Goal: Information Seeking & Learning: Learn about a topic

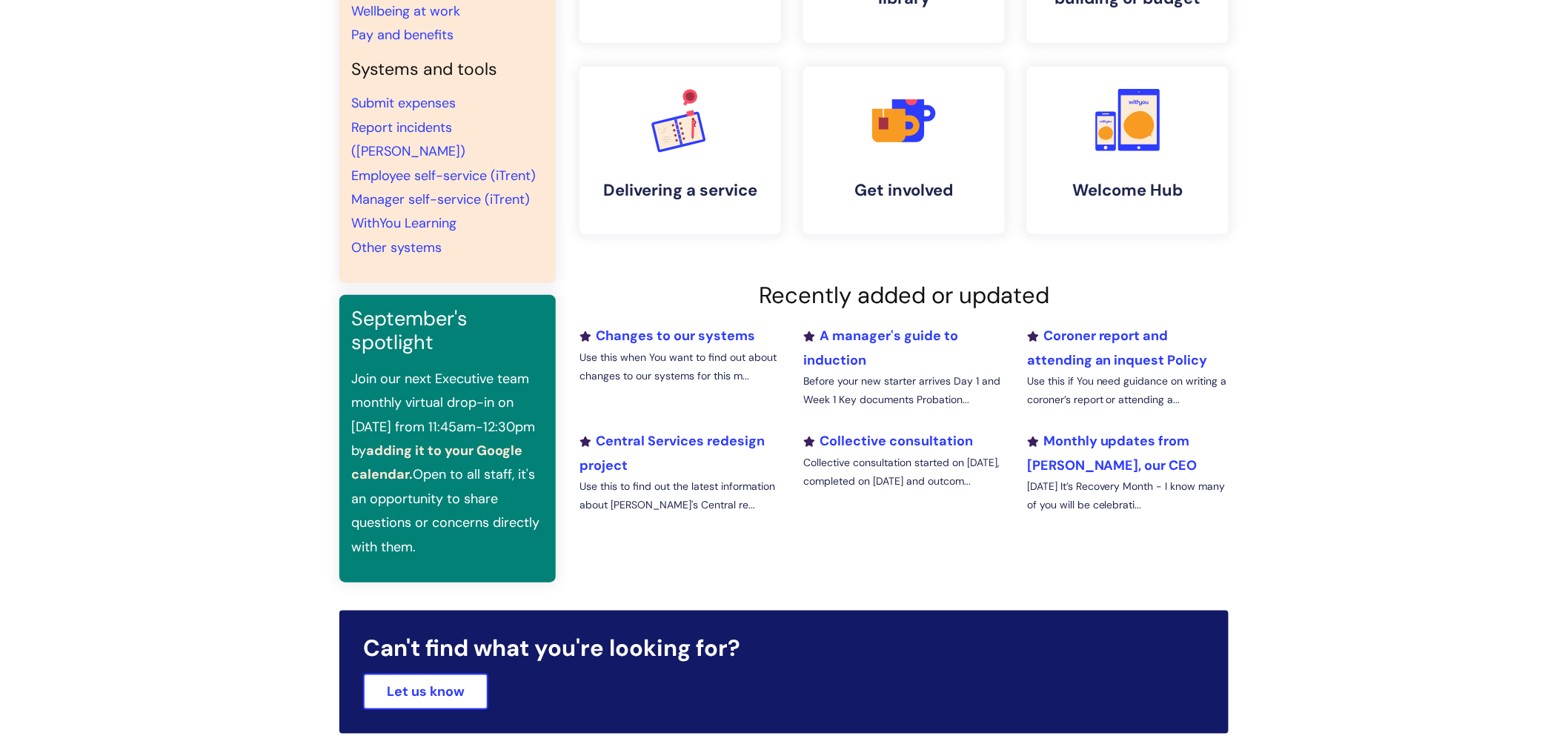
scroll to position [280, 0]
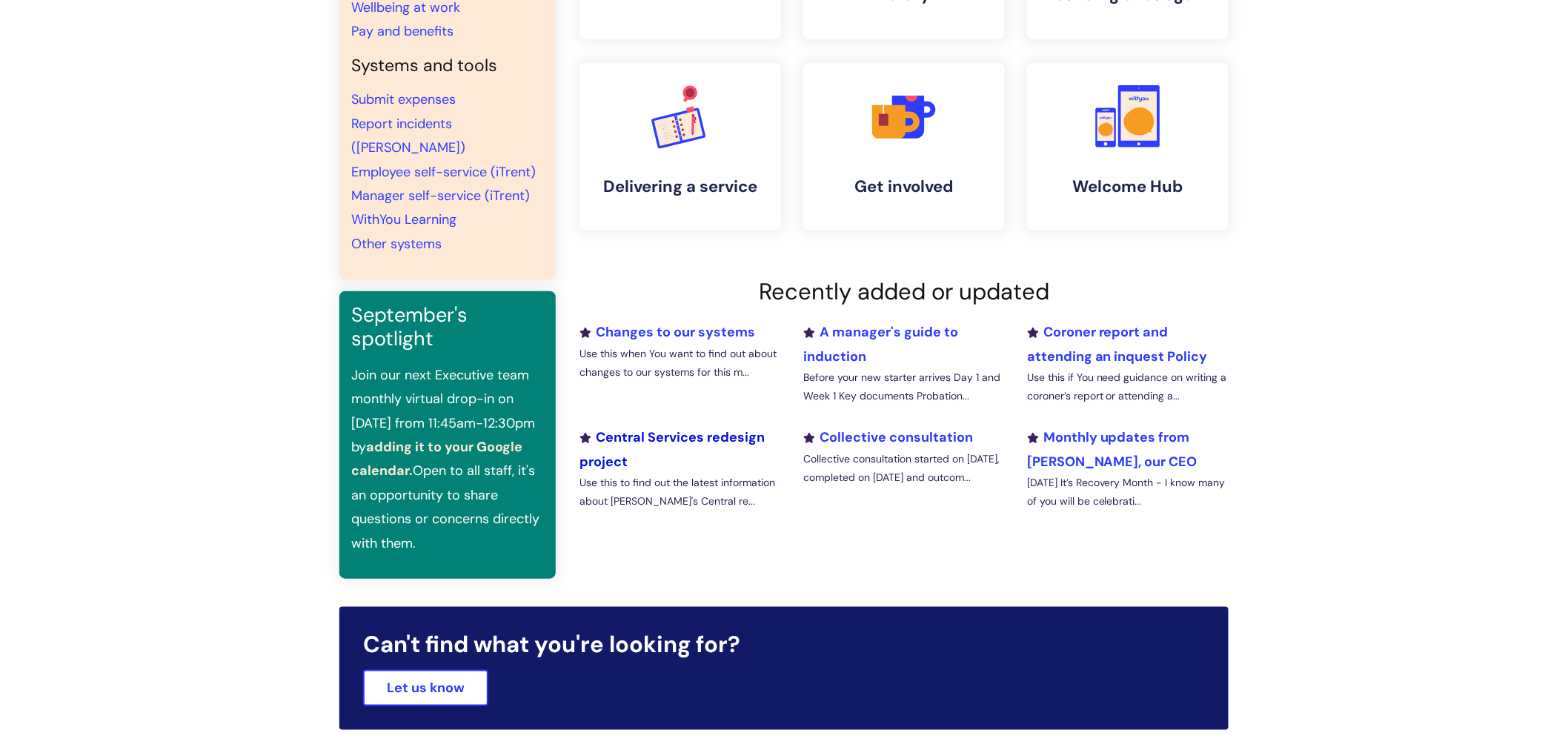
click at [722, 440] on link "Central Services redesign project" at bounding box center [671, 448] width 185 height 41
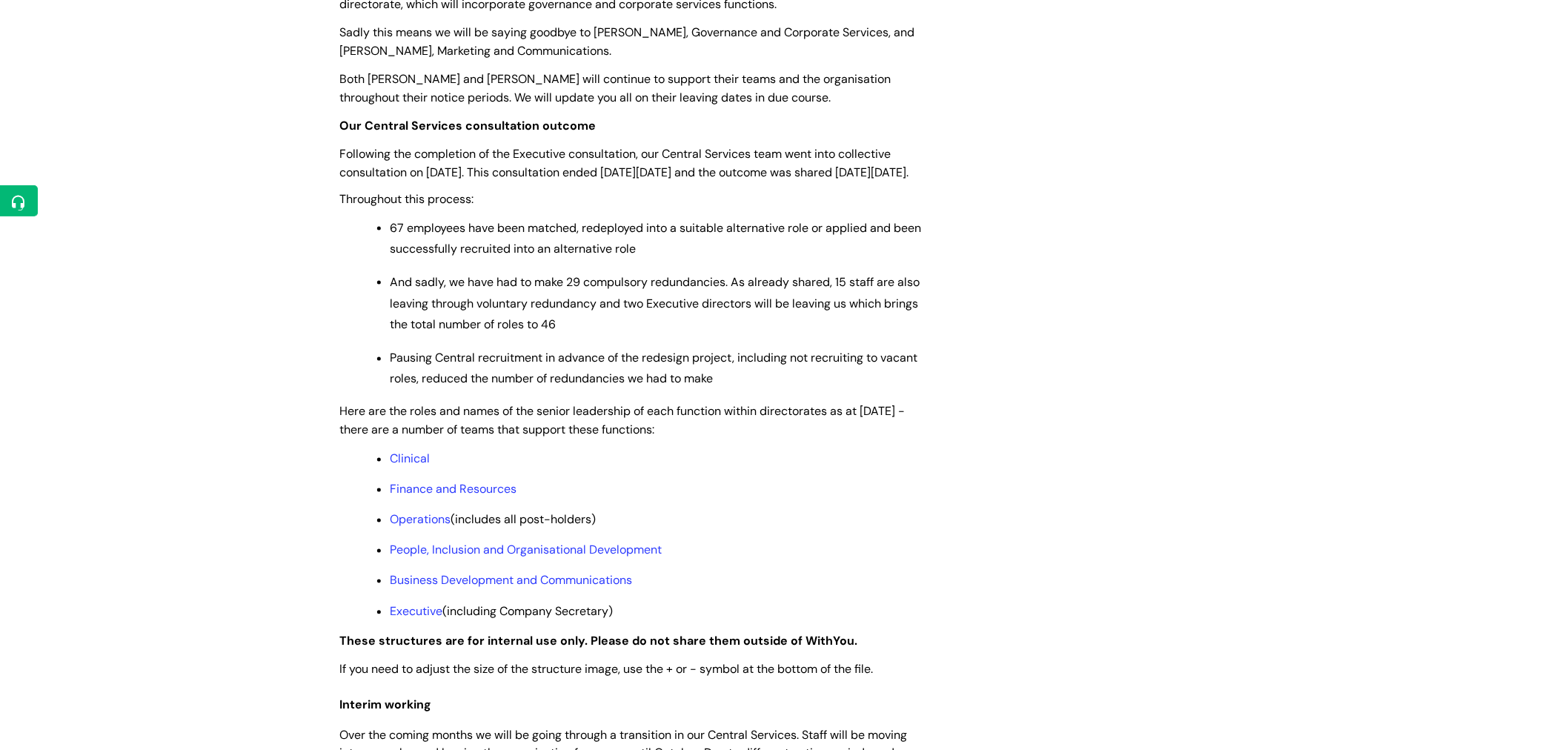
scroll to position [872, 0]
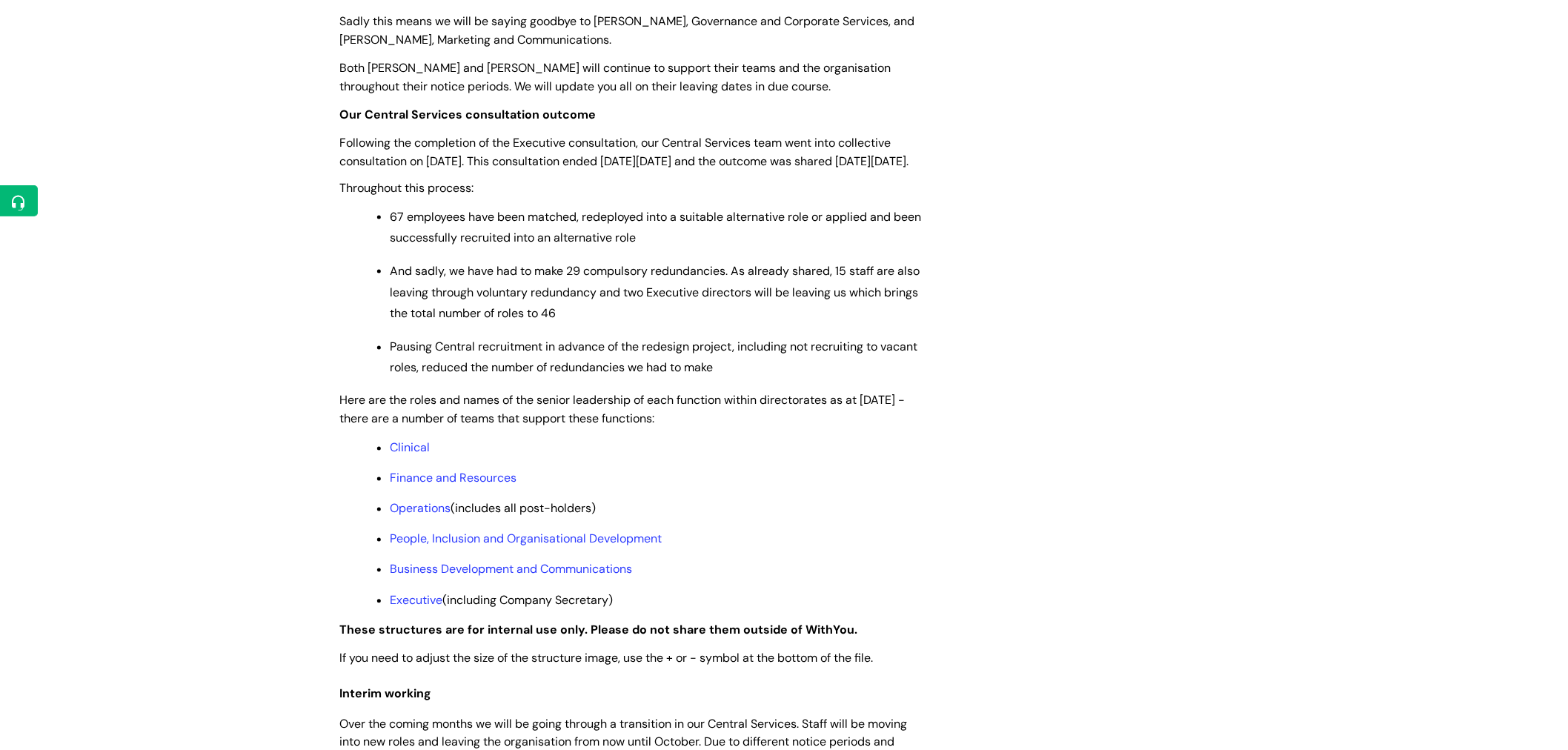
click at [595, 546] on link "People, Inclusion and Organisational Development" at bounding box center [526, 539] width 272 height 16
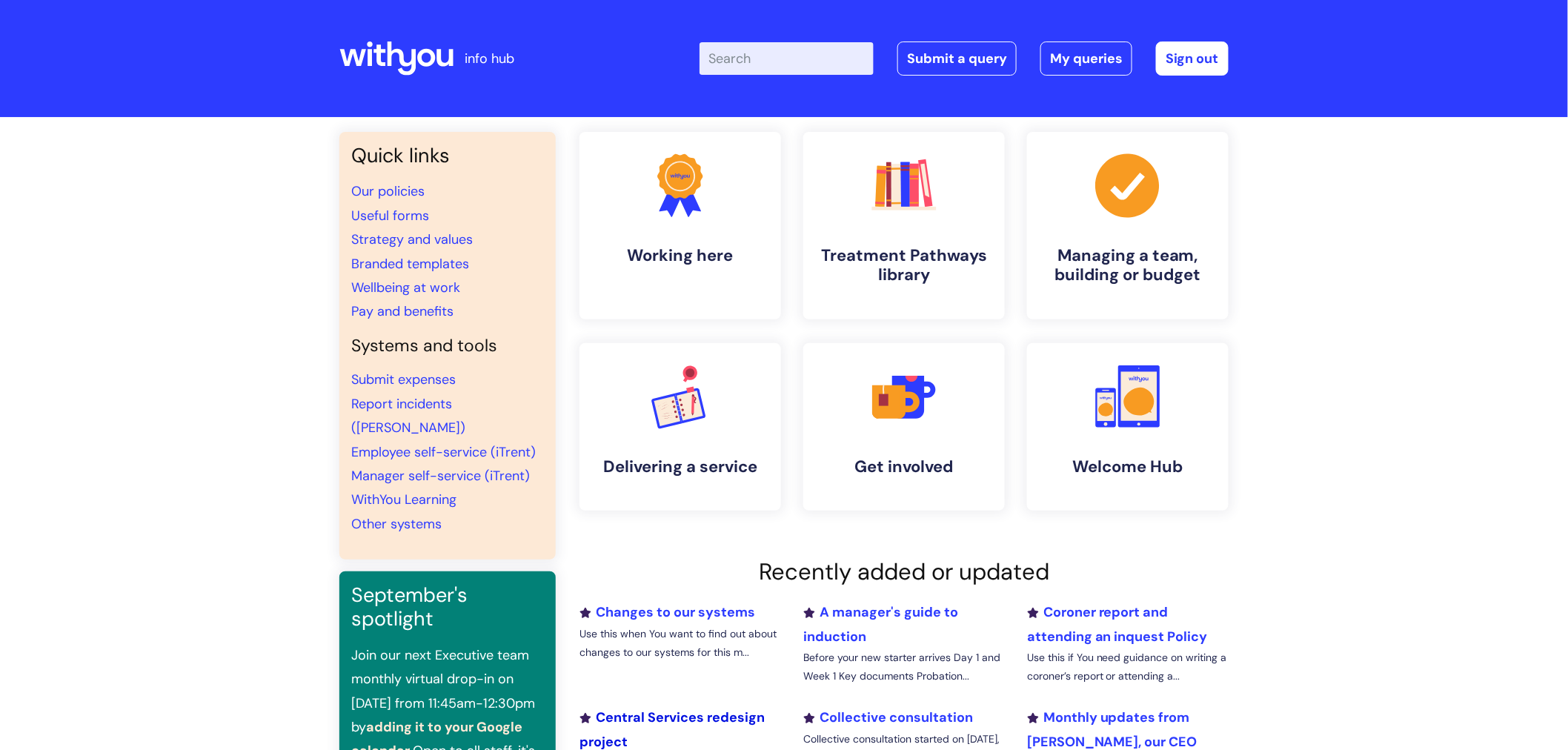
click at [735, 719] on link "Central Services redesign project" at bounding box center [671, 728] width 185 height 41
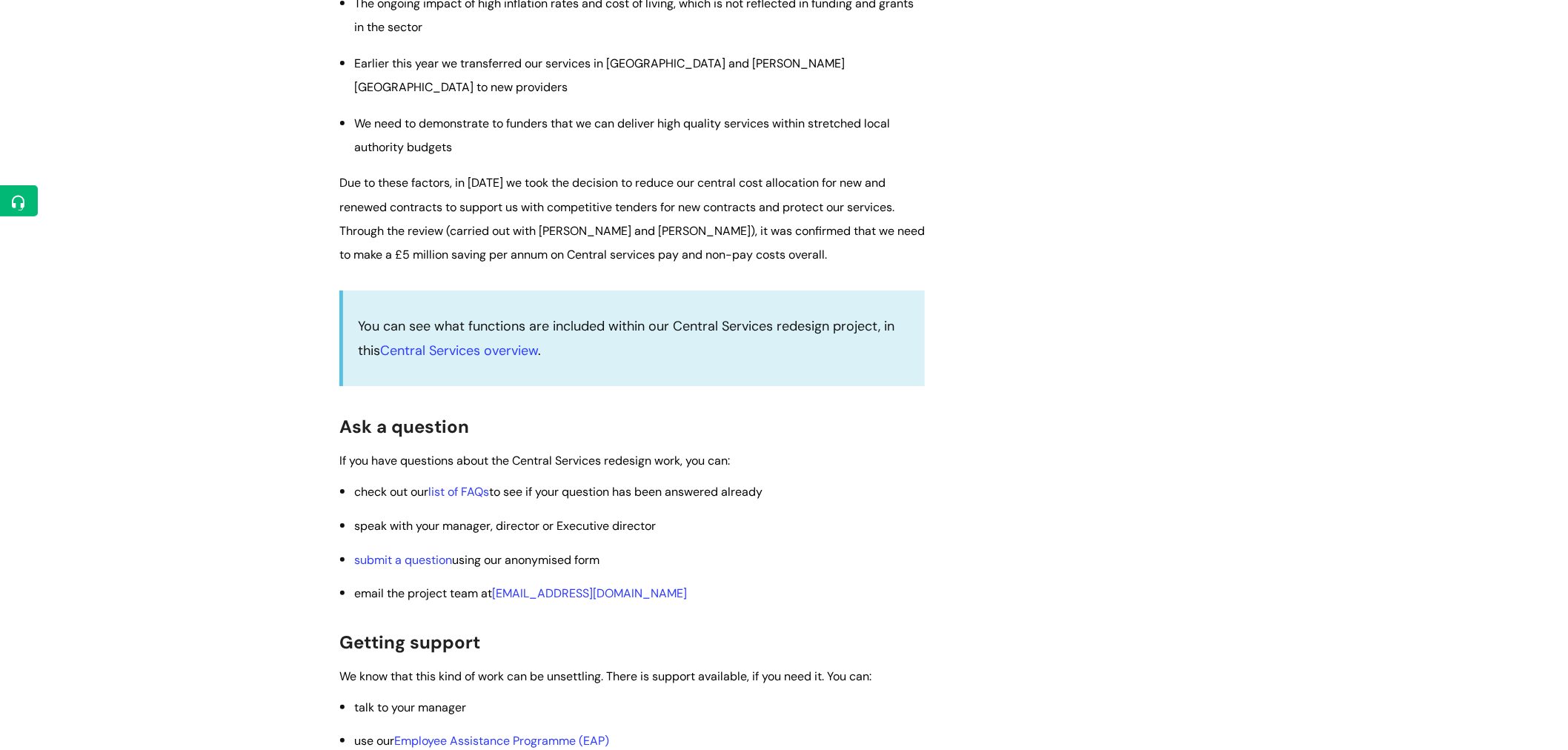
scroll to position [2121, 0]
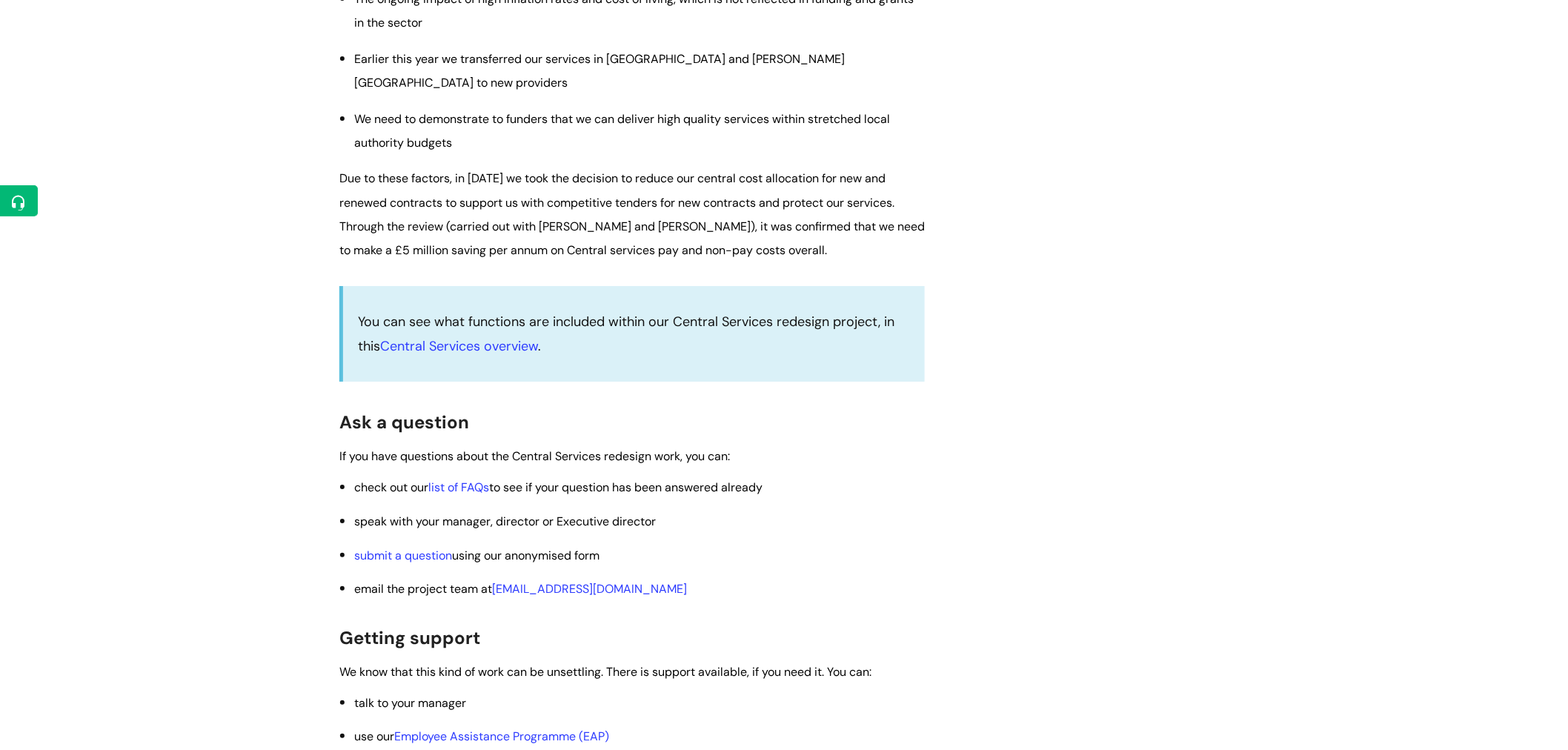
drag, startPoint x: 1566, startPoint y: 555, endPoint x: 1555, endPoint y: 591, distance: 37.6
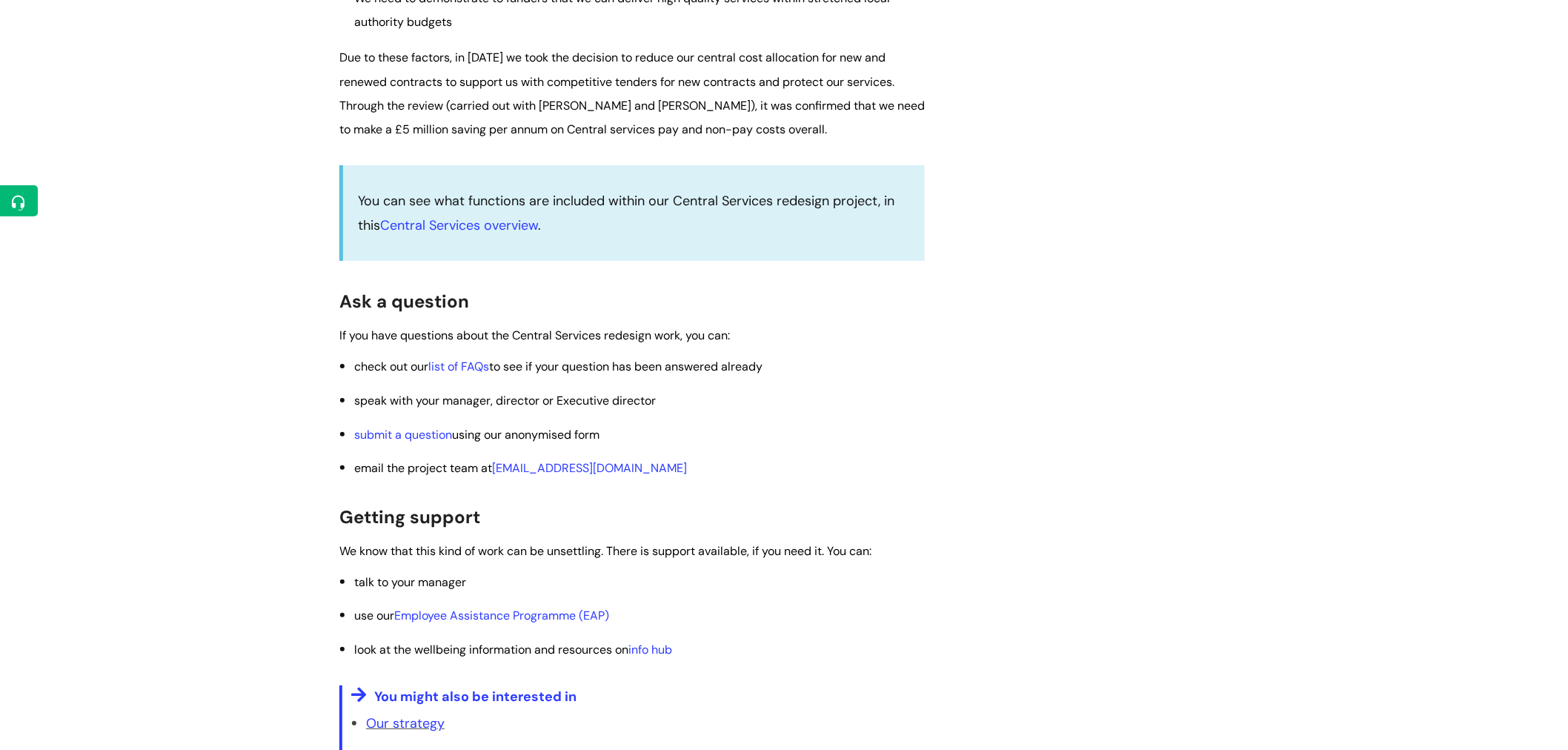
scroll to position [2239, 0]
click at [517, 237] on link "Central Services overview" at bounding box center [459, 228] width 158 height 18
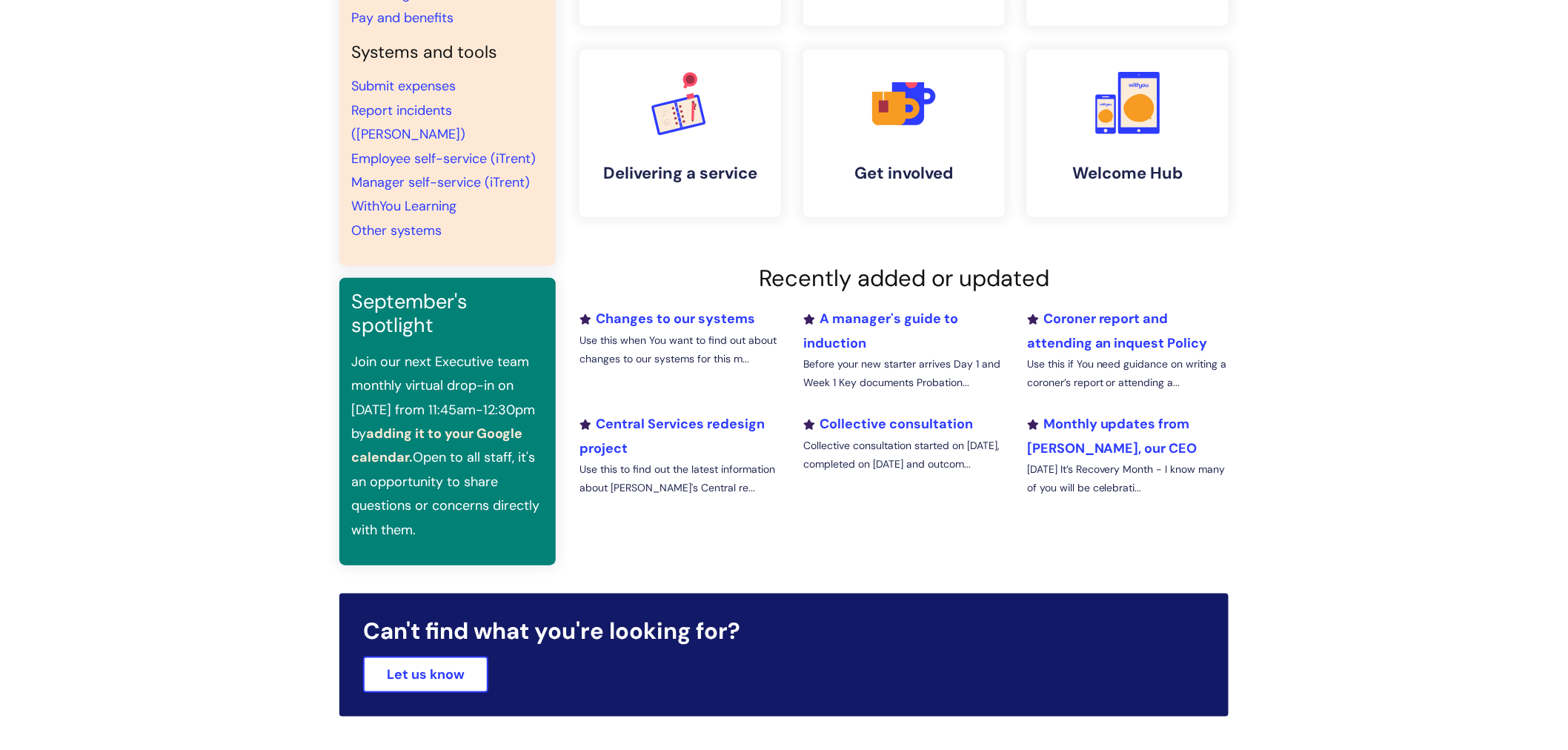
scroll to position [295, 0]
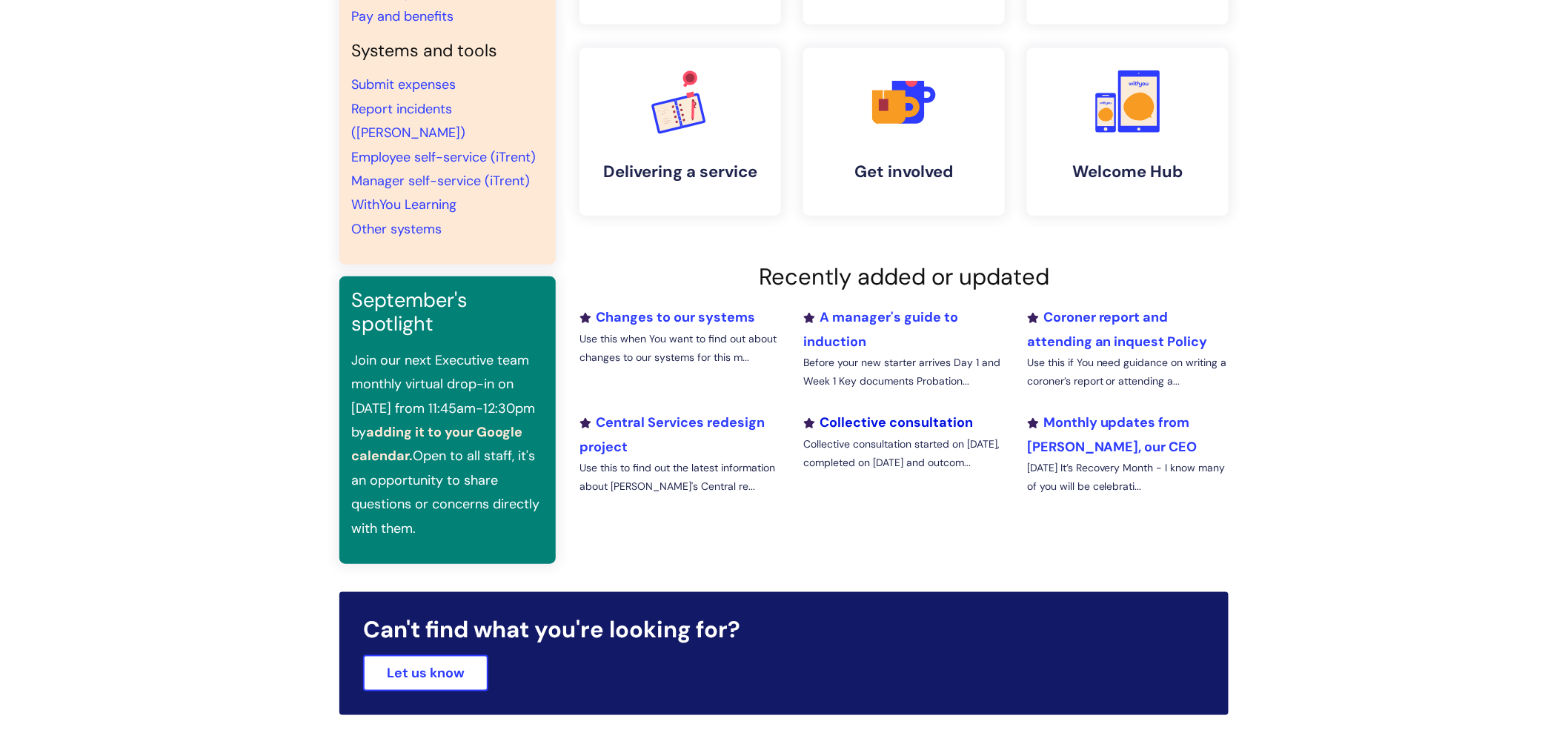
click at [946, 424] on link "Collective consultation" at bounding box center [888, 422] width 169 height 18
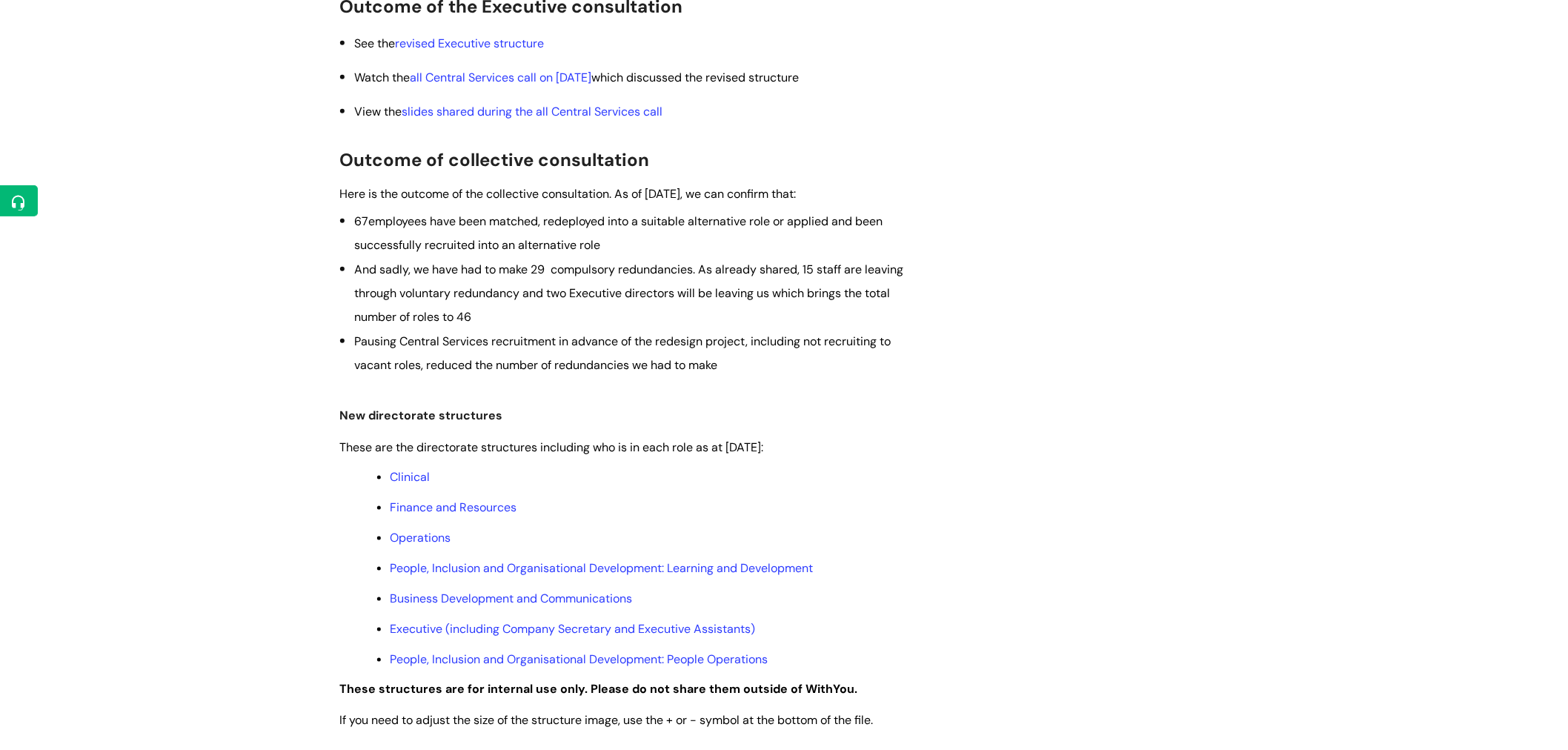
scroll to position [413, 0]
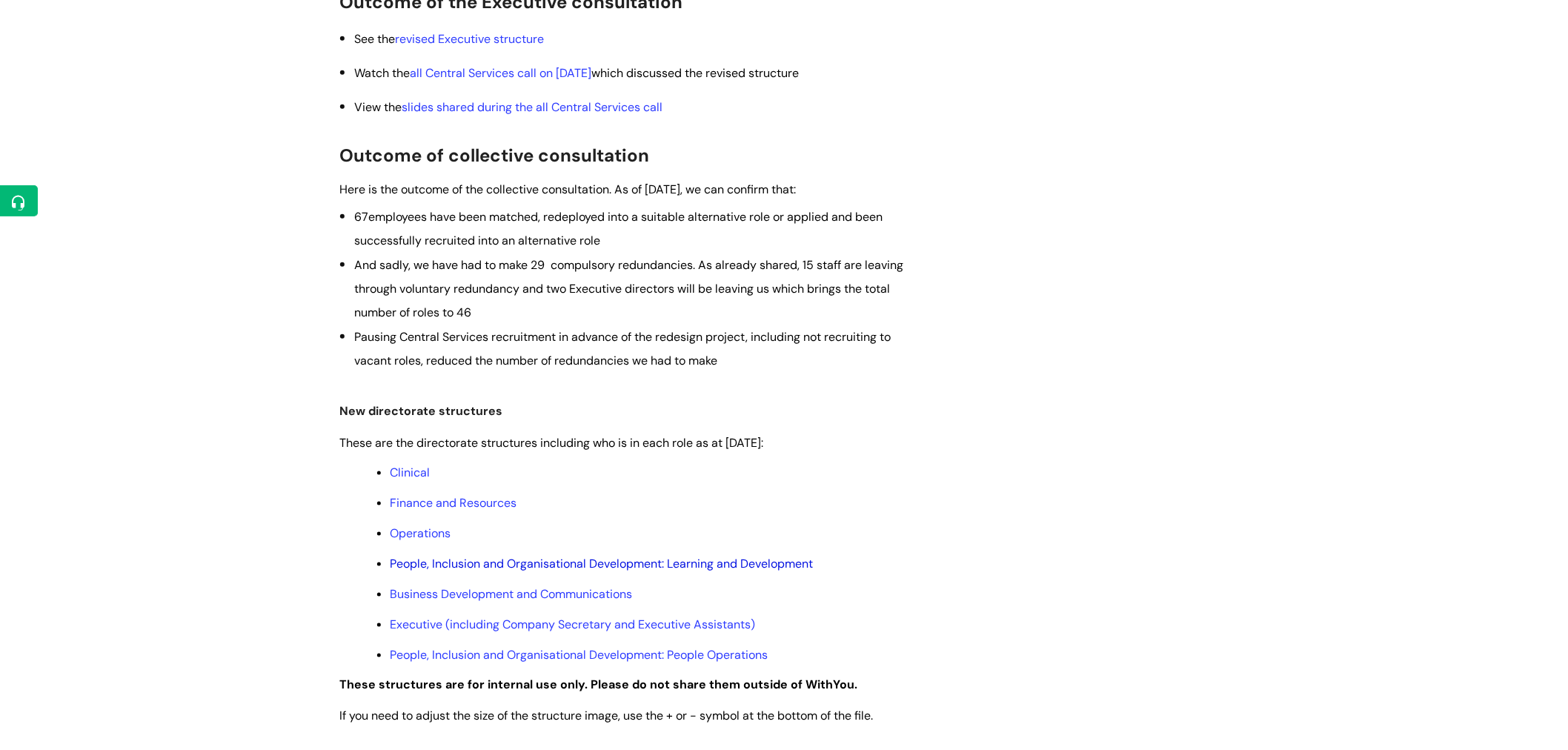
click at [698, 568] on link "People, Inclusion and Organisational Development: Learning and Development" at bounding box center [601, 563] width 423 height 16
